Goal: Task Accomplishment & Management: Complete application form

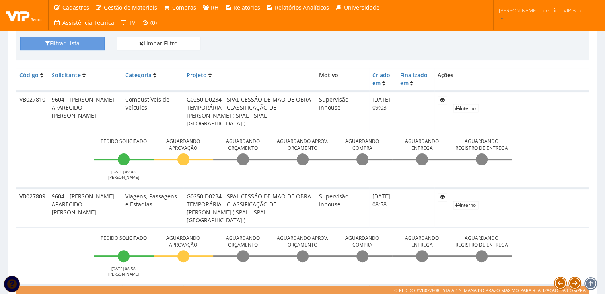
scroll to position [159, 0]
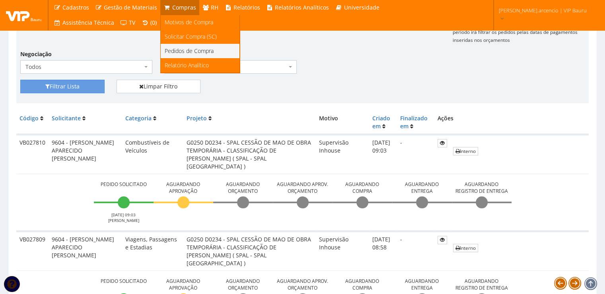
click at [180, 52] on span "Pedidos de Compra" at bounding box center [189, 51] width 49 height 8
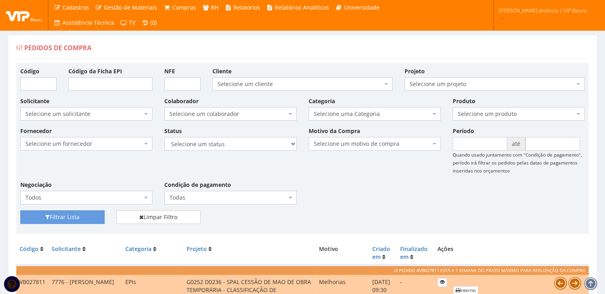
click at [14, 11] on img at bounding box center [24, 15] width 36 height 12
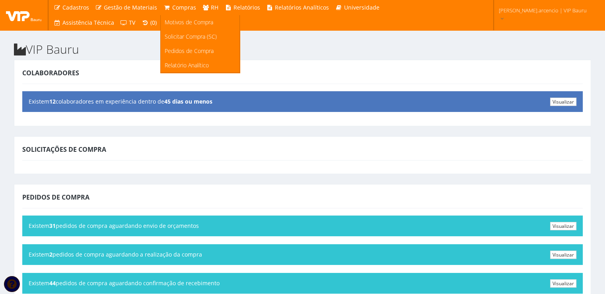
click at [180, 6] on span "Compras" at bounding box center [184, 8] width 24 height 8
click at [177, 39] on span "Solicitar Compra (SC)" at bounding box center [191, 37] width 52 height 8
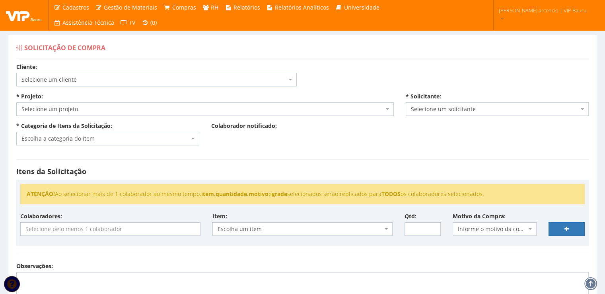
click at [390, 112] on span "Selecione um projeto" at bounding box center [205, 109] width 378 height 14
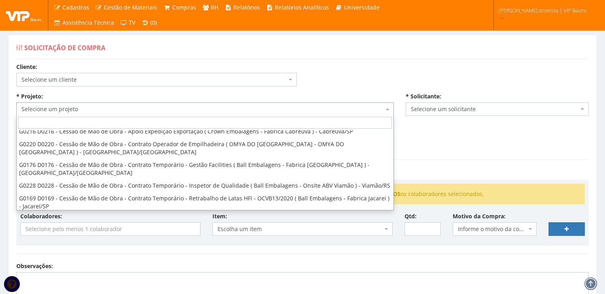
scroll to position [40, 0]
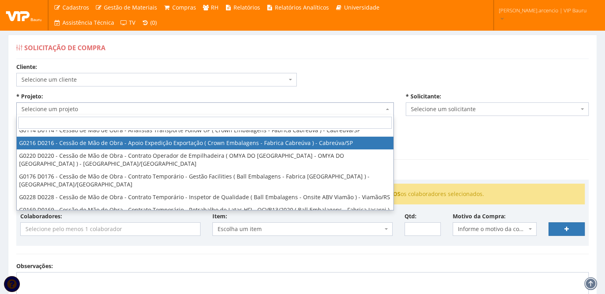
click at [466, 71] on div "Cliente: Selecione um cliente Ambev S/A - Ambev S/A Ardagh - Latas de Alumínio …" at bounding box center [302, 240] width 585 height 354
